Goal: Information Seeking & Learning: Learn about a topic

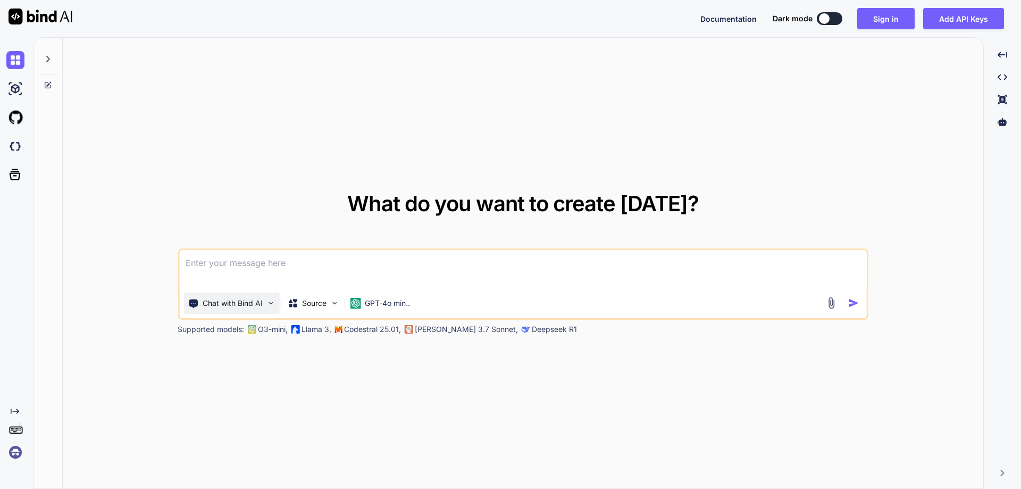
click at [268, 305] on img at bounding box center [270, 302] width 9 height 9
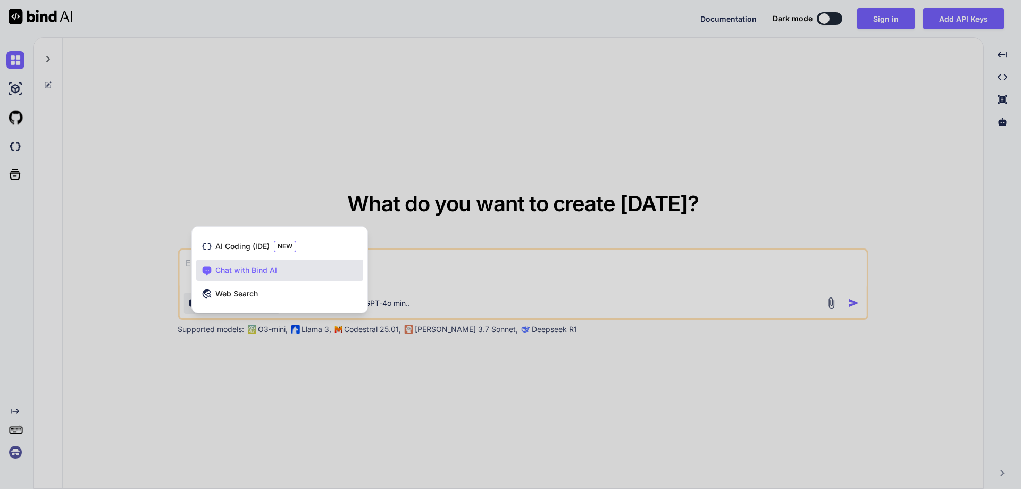
click at [70, 329] on div at bounding box center [510, 244] width 1021 height 489
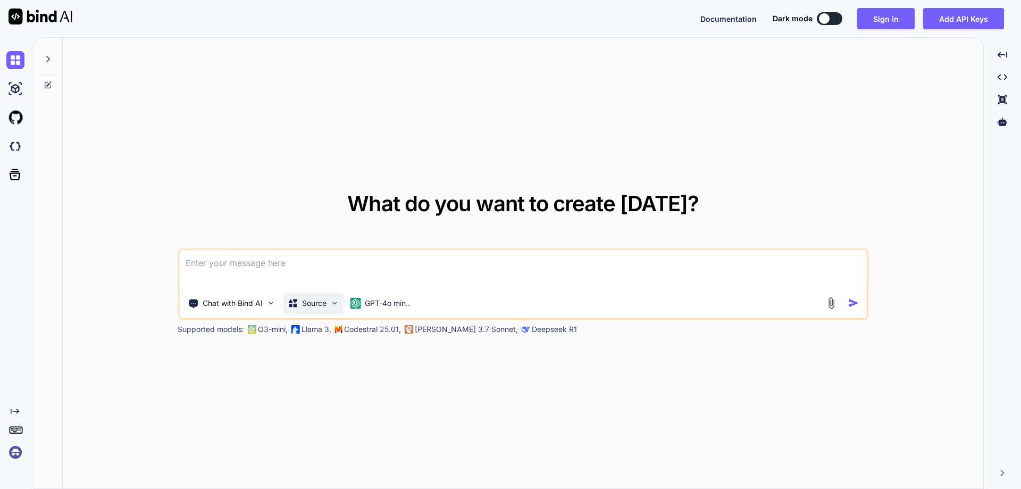
click at [330, 299] on div "Source" at bounding box center [313, 303] width 60 height 21
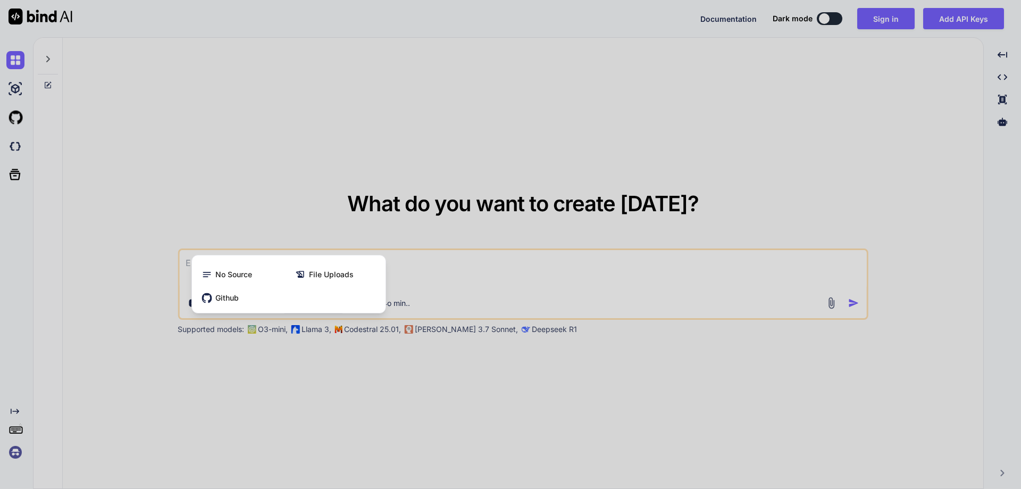
click at [324, 352] on div at bounding box center [510, 244] width 1021 height 489
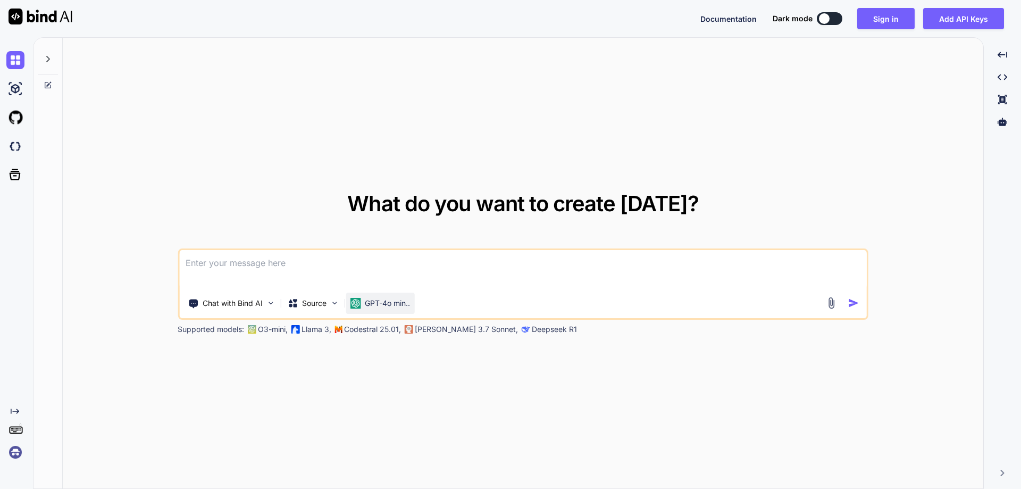
click at [378, 304] on p "GPT-4o min.." at bounding box center [387, 303] width 45 height 11
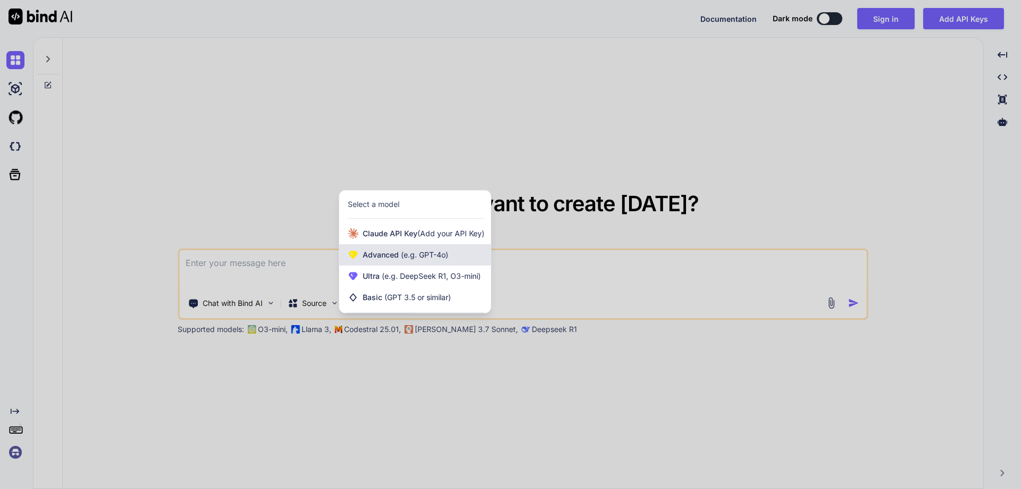
click at [383, 252] on span "Advanced (e.g. GPT-4o)" at bounding box center [406, 254] width 86 height 11
type textarea "x"
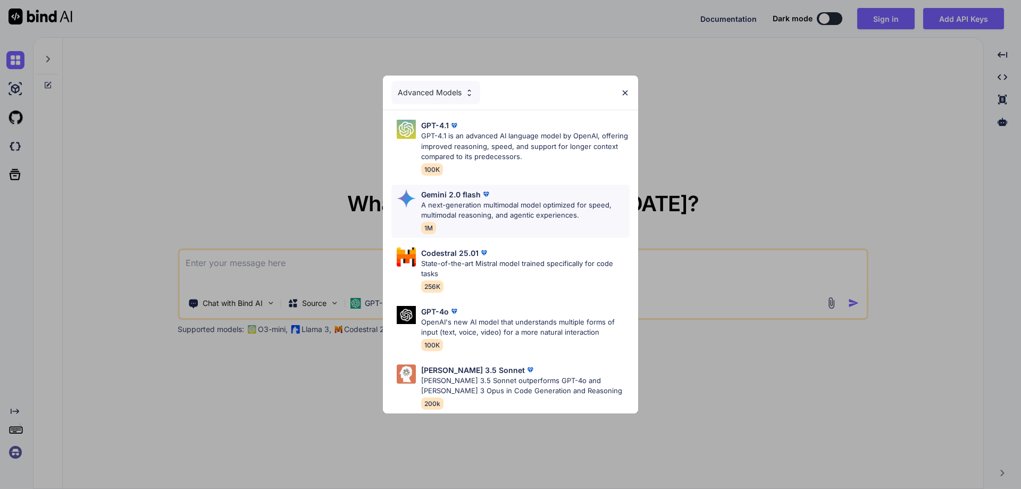
click at [491, 206] on p "A next-generation multimodal model optimized for speed, multimodal reasoning, a…" at bounding box center [525, 210] width 208 height 21
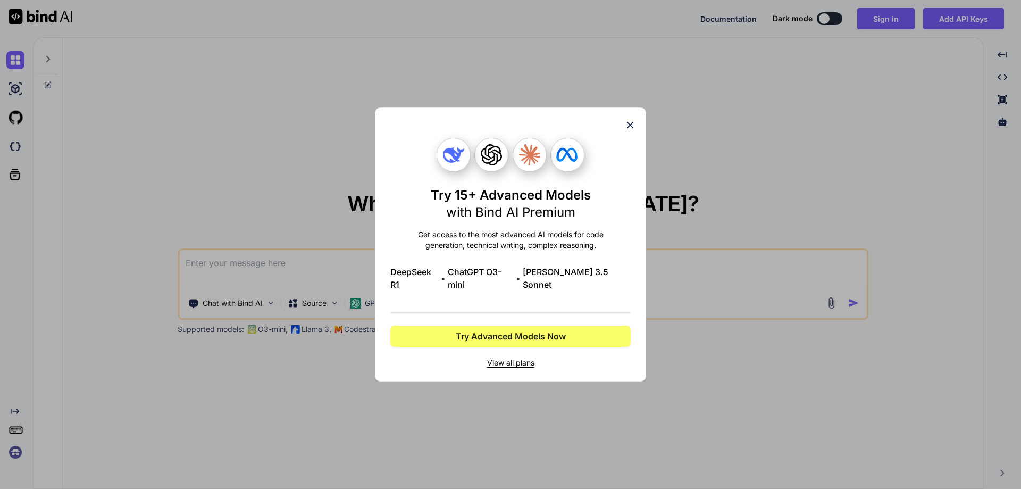
click at [506, 357] on span "View all plans" at bounding box center [510, 362] width 240 height 11
click at [626, 131] on icon at bounding box center [630, 125] width 12 height 12
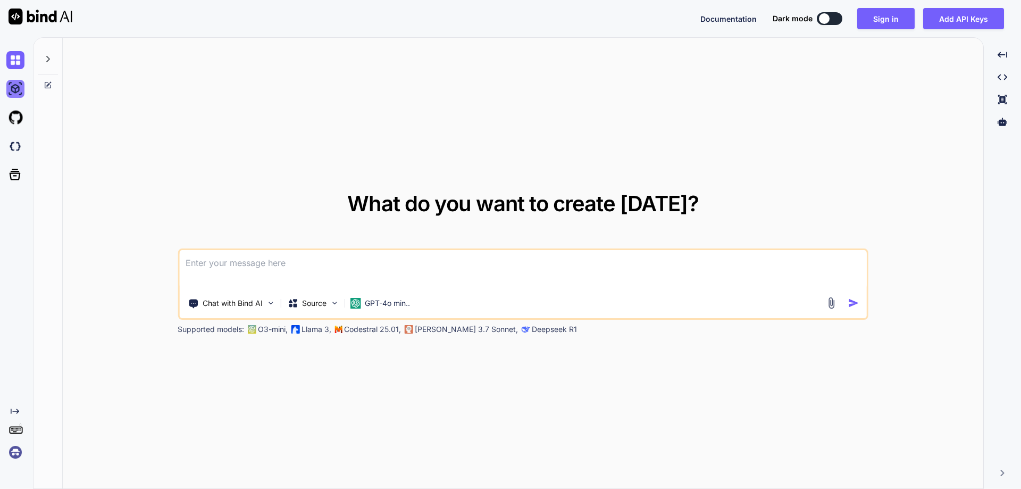
click at [17, 89] on img at bounding box center [15, 89] width 18 height 18
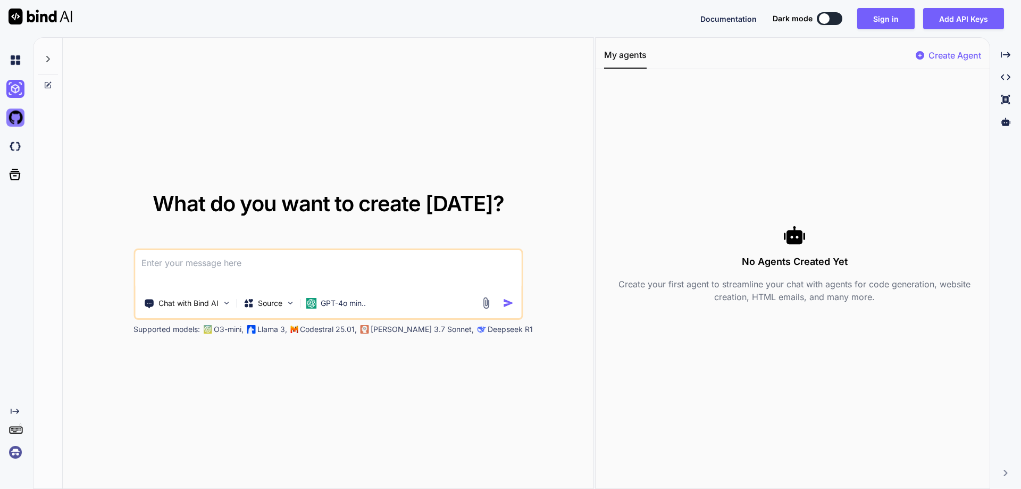
click at [7, 123] on img at bounding box center [15, 118] width 18 height 18
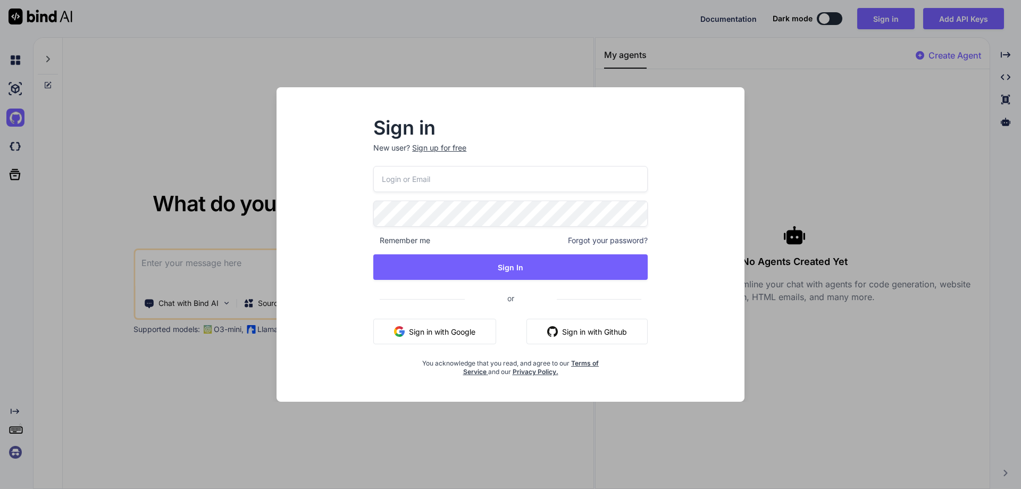
click at [468, 29] on div "Sign in New user? Sign up for free Remember me Forgot your password? Sign In or…" at bounding box center [510, 244] width 1021 height 489
